Goal: Find contact information: Find contact information

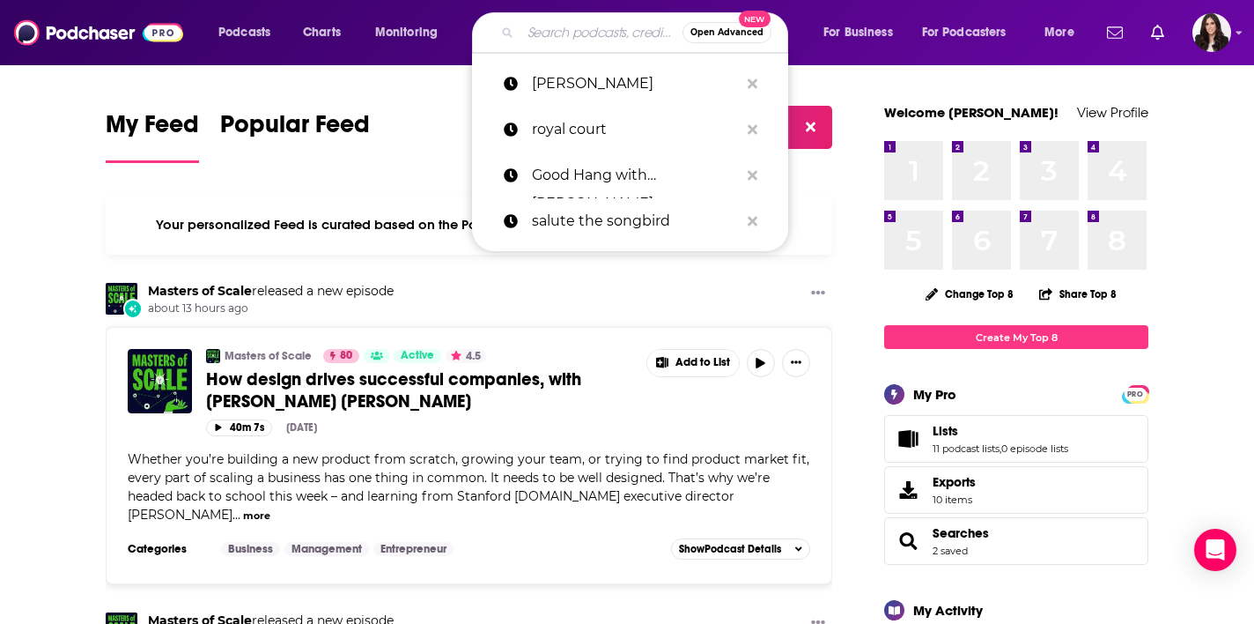
click at [556, 24] on input "Search podcasts, credits, & more..." at bounding box center [602, 32] width 162 height 28
paste input "The Grand Tourist with [PERSON_NAME]"
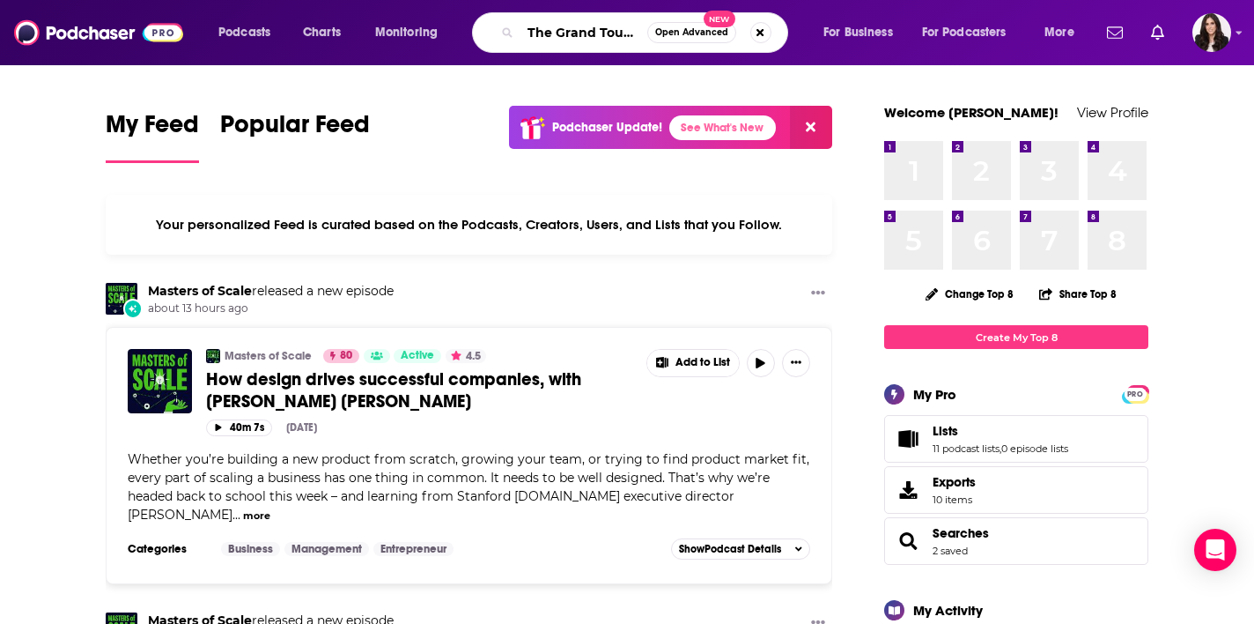
type input "The Grand Tourist with [PERSON_NAME]"
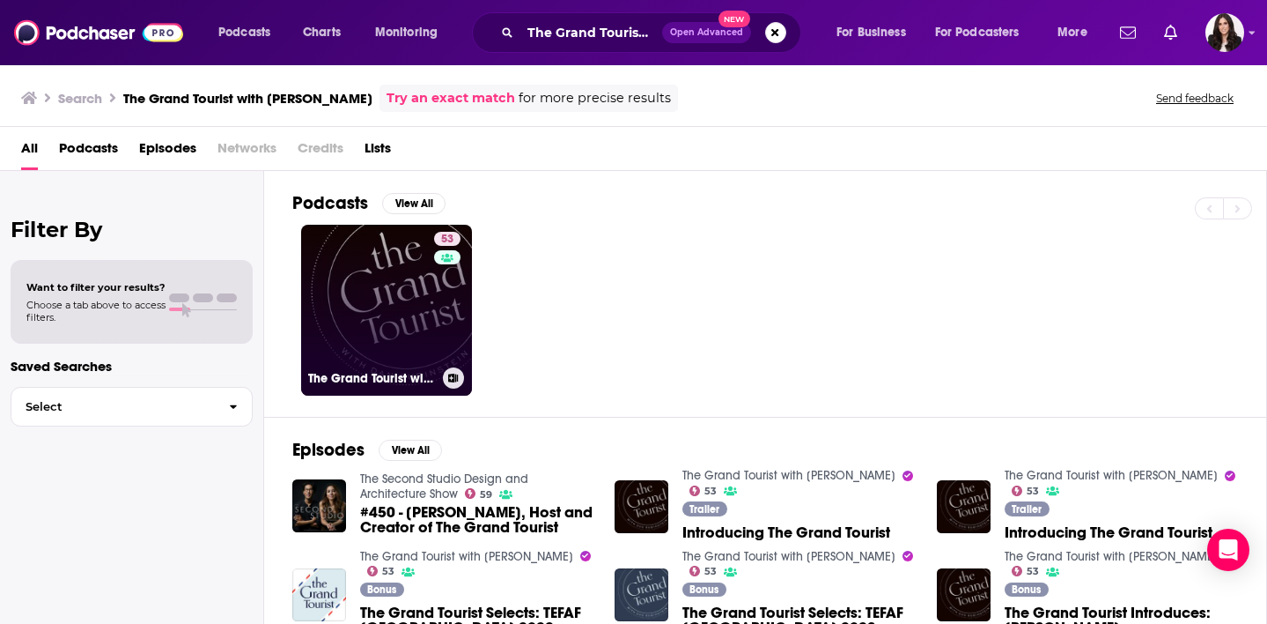
click at [412, 287] on link "53 The Grand Tourist with [PERSON_NAME]" at bounding box center [386, 310] width 171 height 171
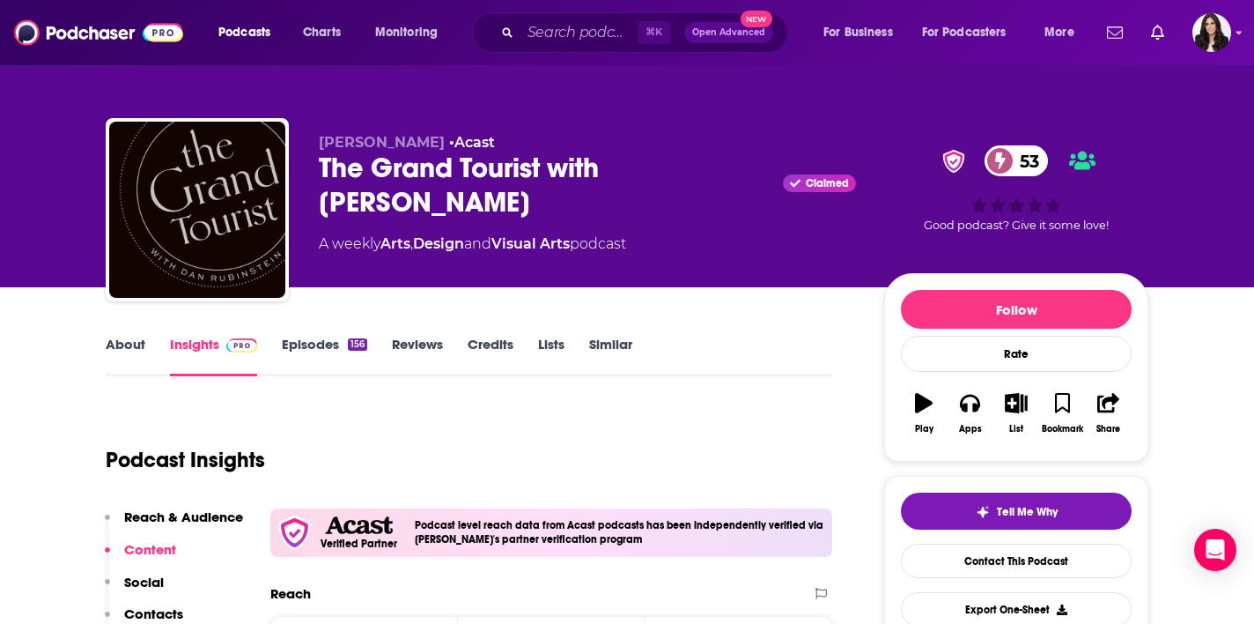
drag, startPoint x: 456, startPoint y: 205, endPoint x: 321, endPoint y: 171, distance: 139.1
click at [321, 171] on div "The Grand Tourist with [PERSON_NAME] Claimed 53" at bounding box center [587, 185] width 537 height 69
copy h2 "The Grand Tourist with [PERSON_NAME]"
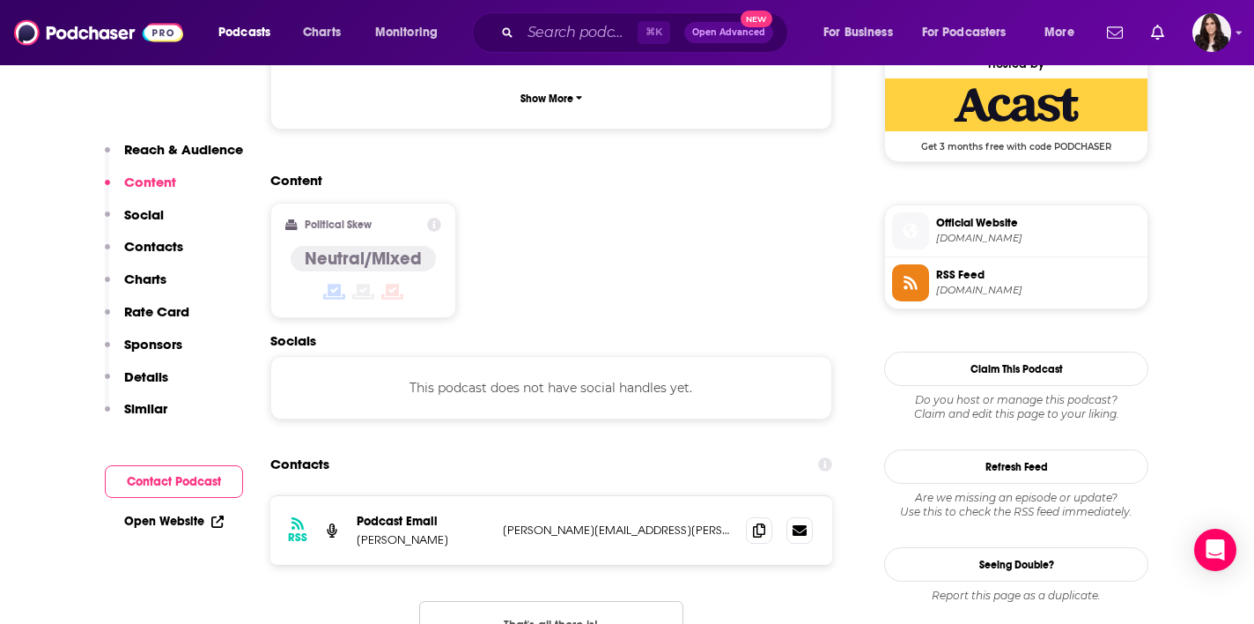
scroll to position [1381, 0]
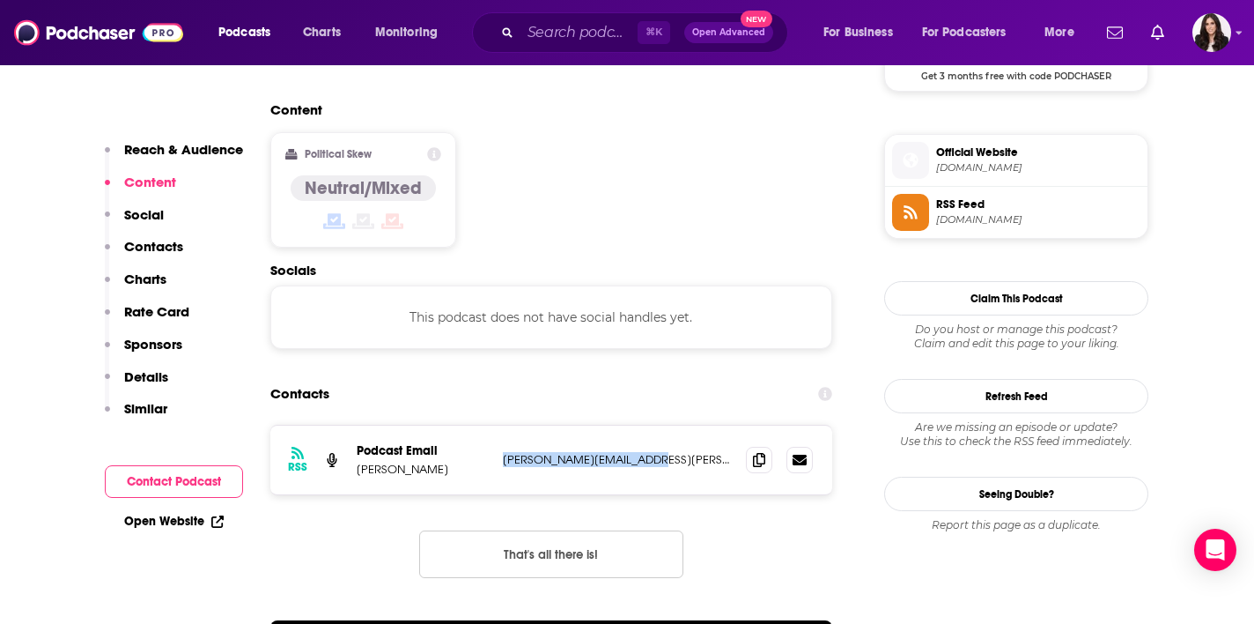
drag, startPoint x: 656, startPoint y: 422, endPoint x: 502, endPoint y: 420, distance: 154.1
click at [502, 425] on div "RSS Podcast Email [PERSON_NAME] [PERSON_NAME][EMAIL_ADDRESS][PERSON_NAME][DOMAI…" at bounding box center [551, 459] width 562 height 69
copy p "[PERSON_NAME][EMAIL_ADDRESS][PERSON_NAME][DOMAIN_NAME]"
